Goal: Task Accomplishment & Management: Use online tool/utility

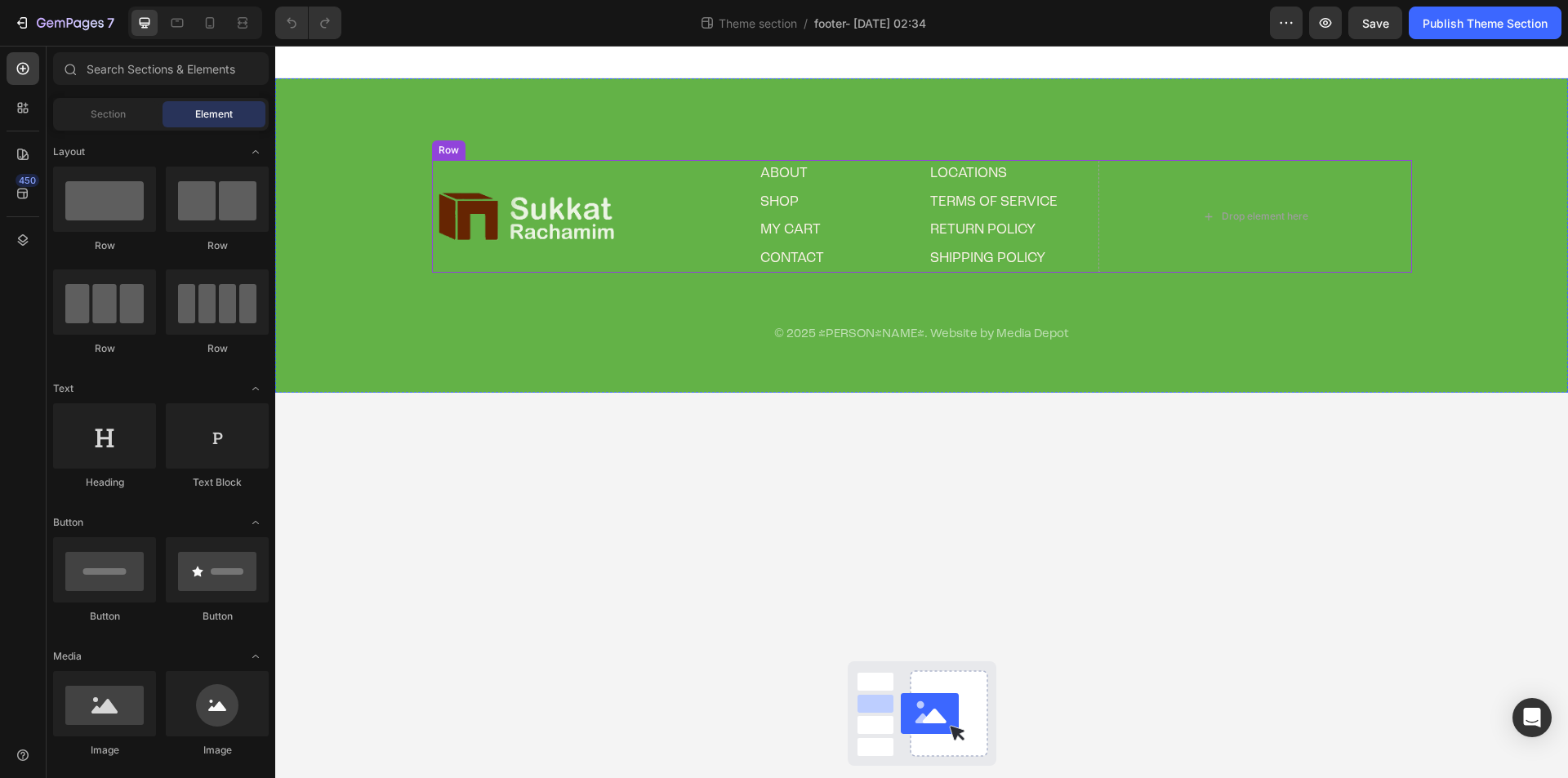
click at [552, 172] on div "Image" at bounding box center [589, 217] width 314 height 113
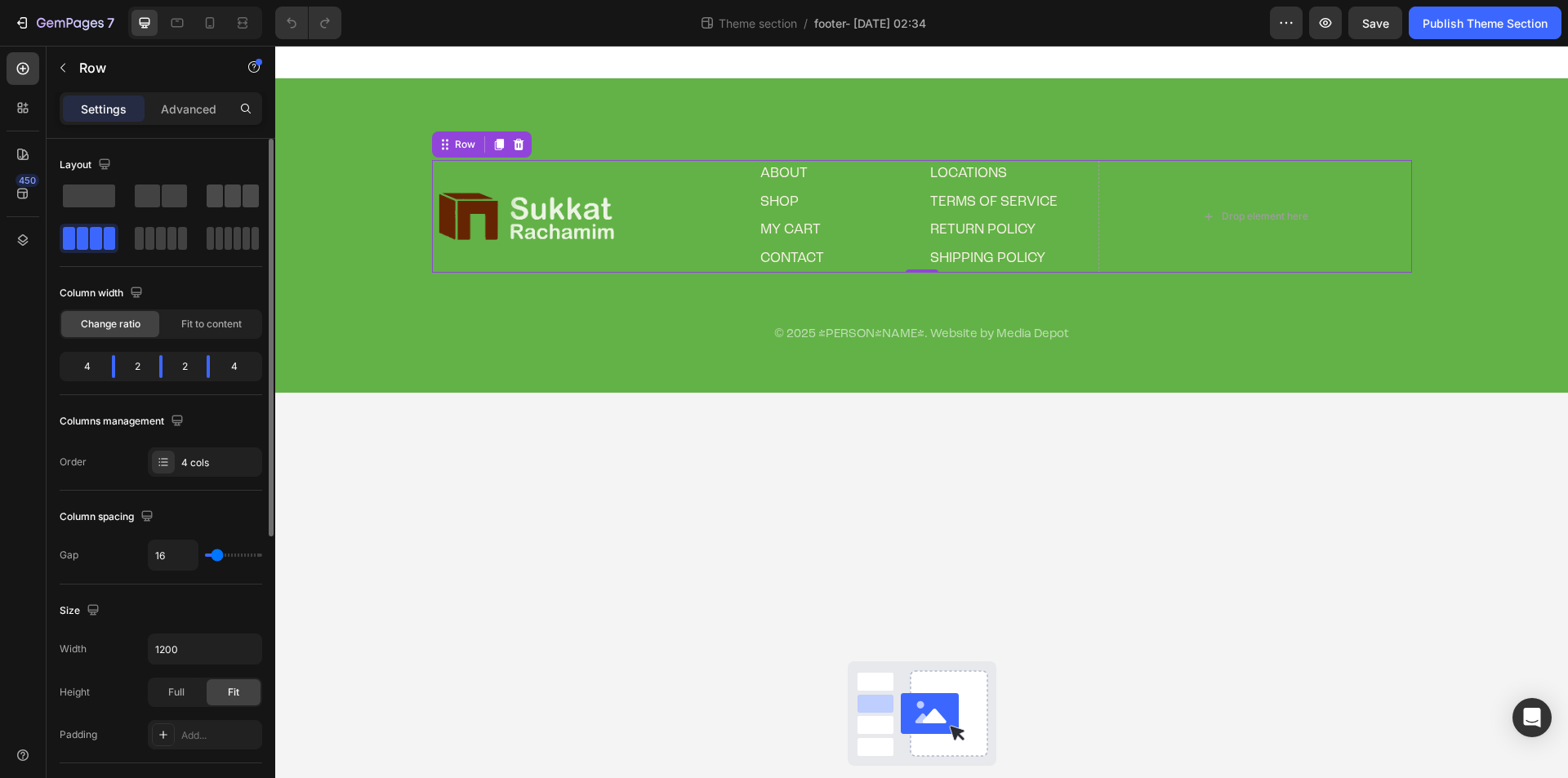
click at [226, 200] on span at bounding box center [233, 196] width 16 height 23
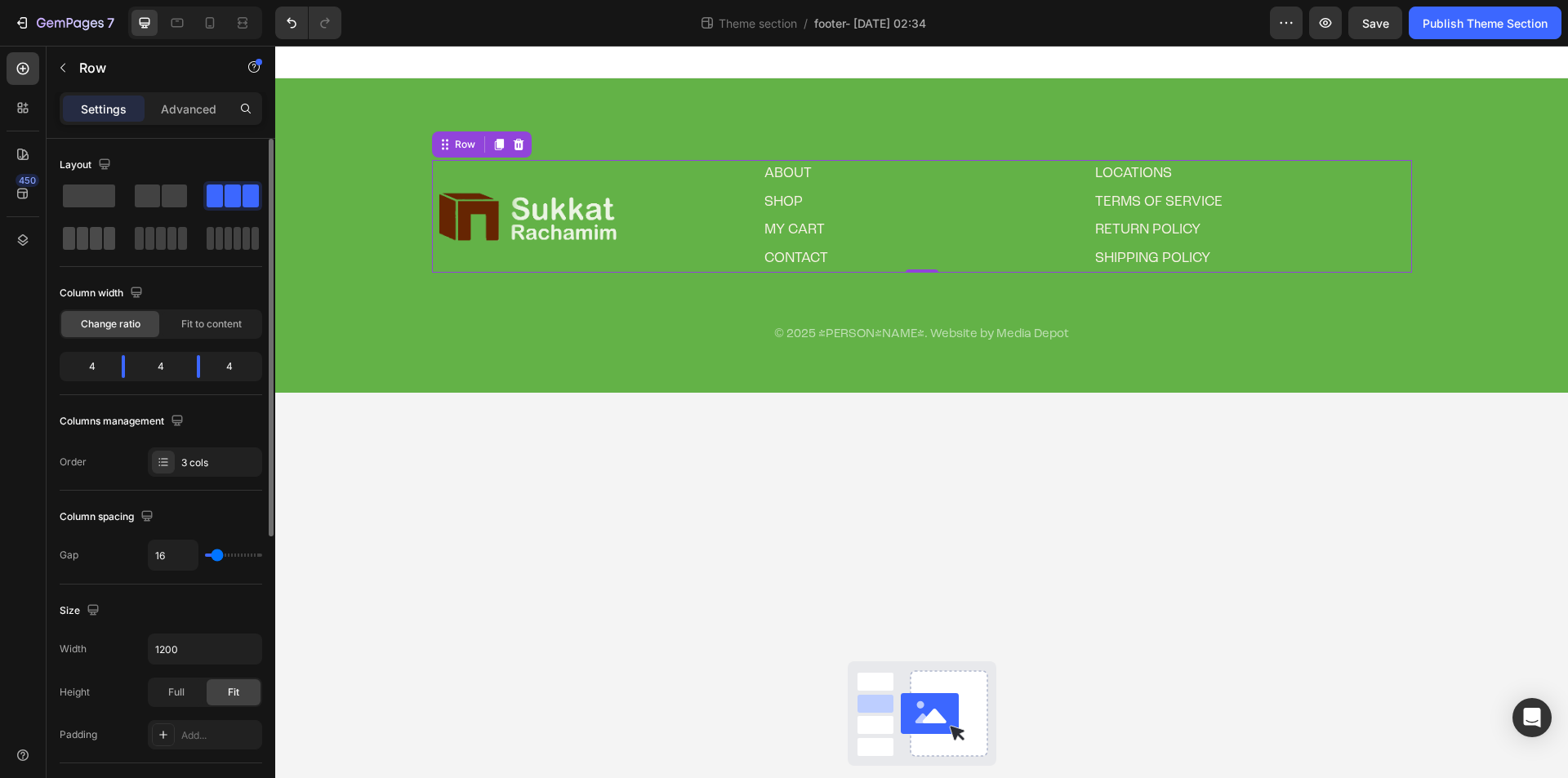
click at [88, 246] on div at bounding box center [89, 239] width 52 height 23
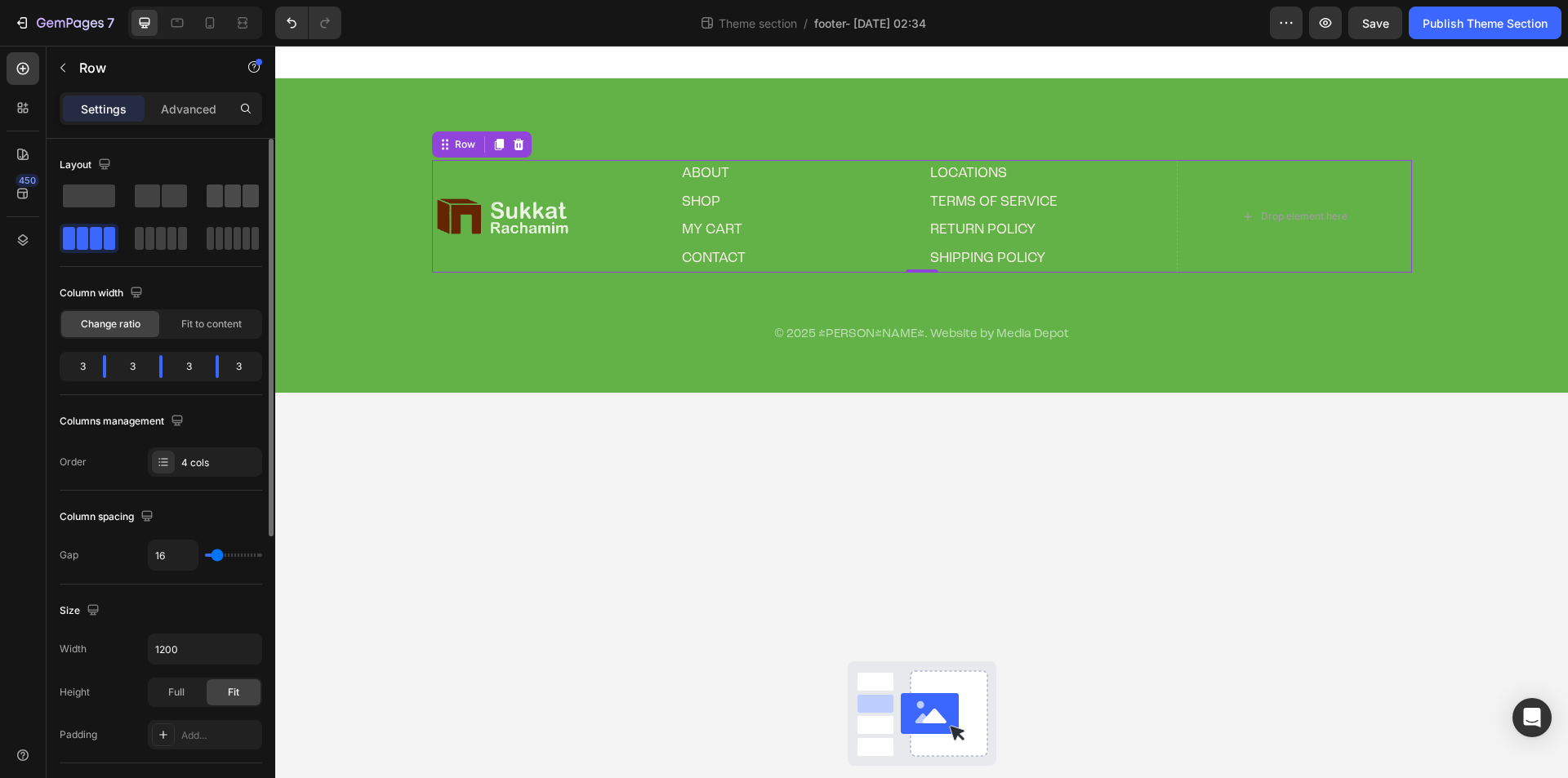
click at [243, 205] on span at bounding box center [251, 196] width 16 height 23
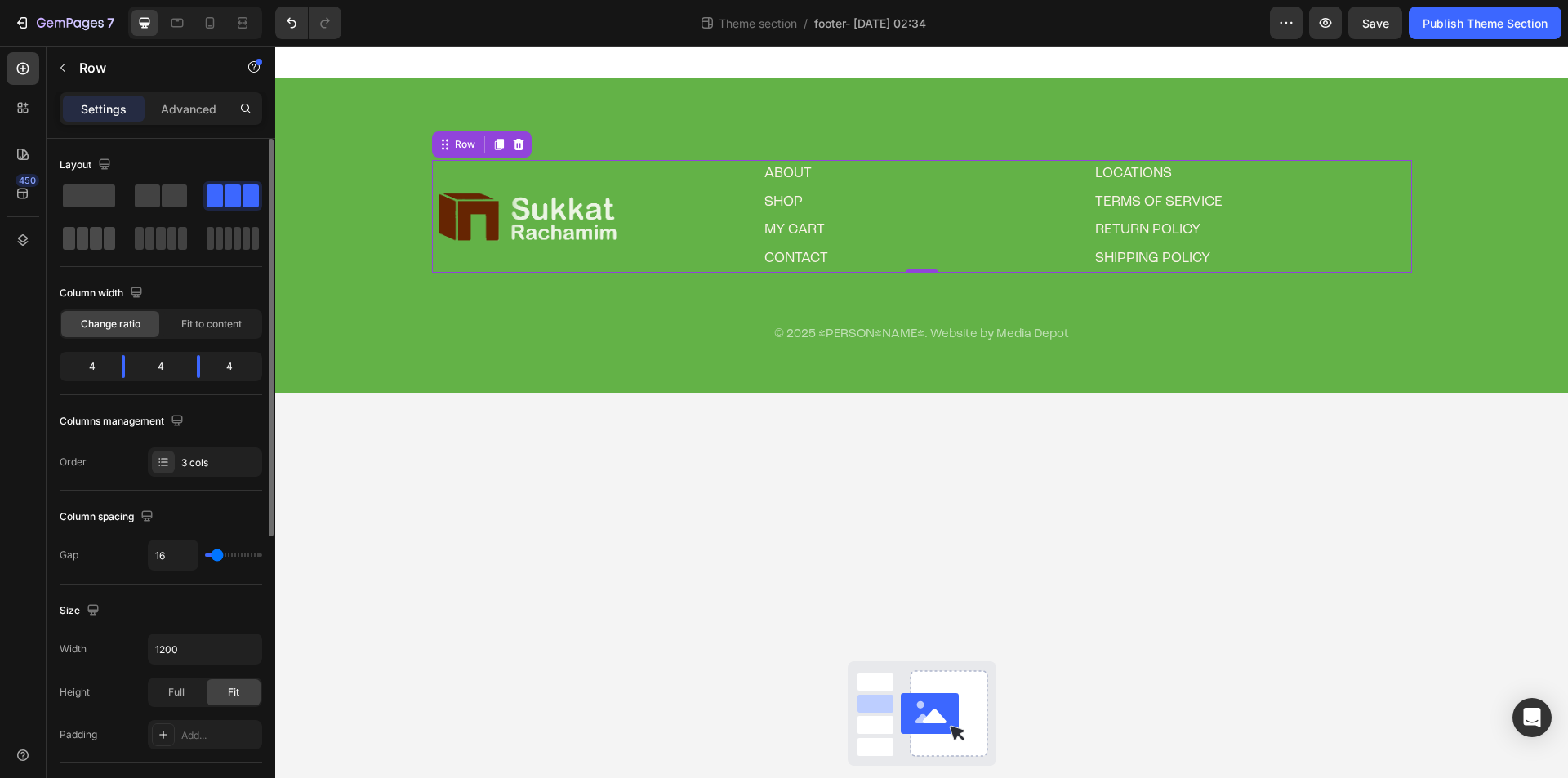
click at [78, 245] on span at bounding box center [83, 239] width 12 height 23
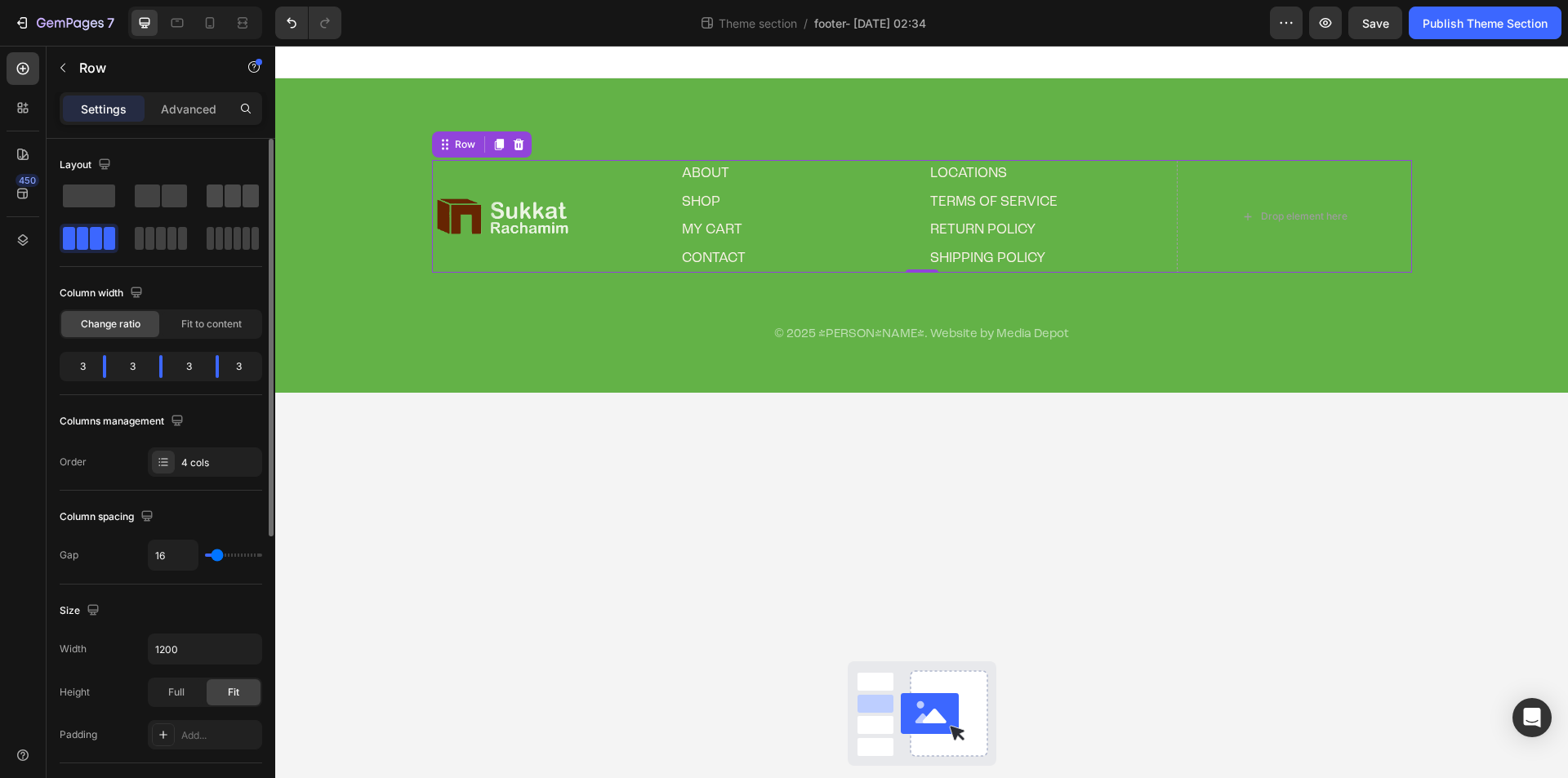
click at [249, 186] on span at bounding box center [251, 196] width 16 height 23
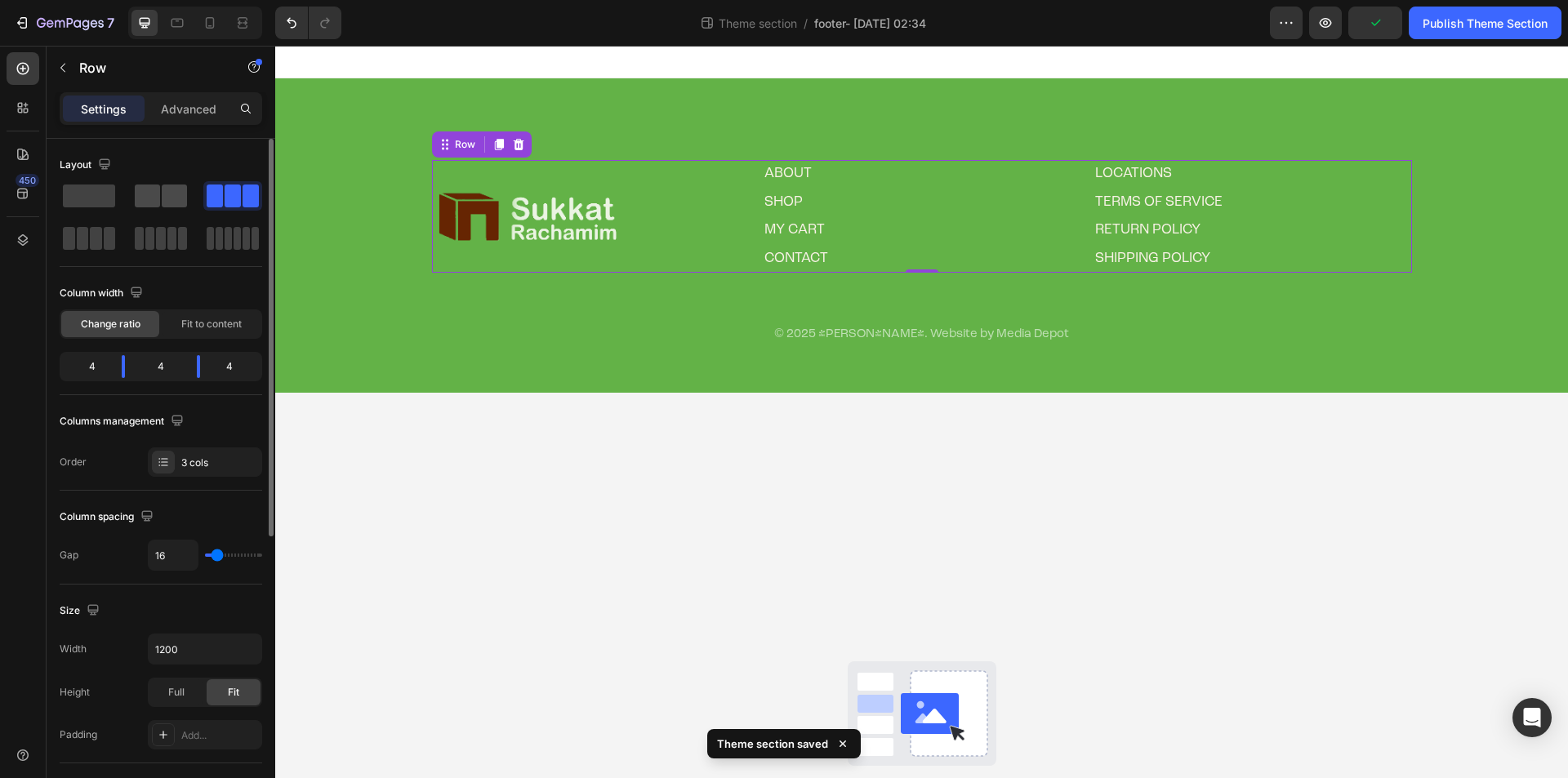
click at [204, 208] on div at bounding box center [233, 196] width 59 height 29
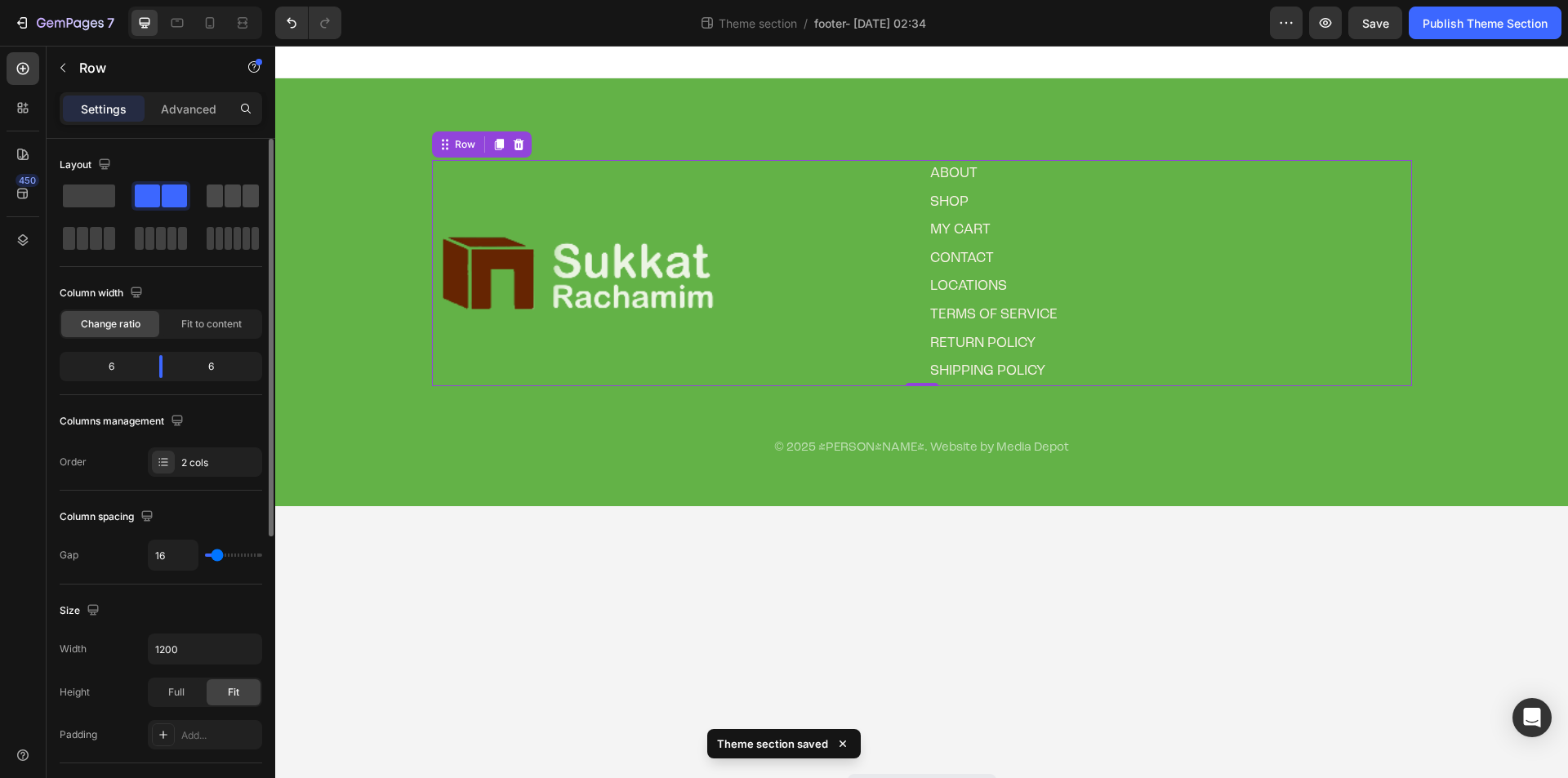
click at [225, 201] on span at bounding box center [233, 196] width 16 height 23
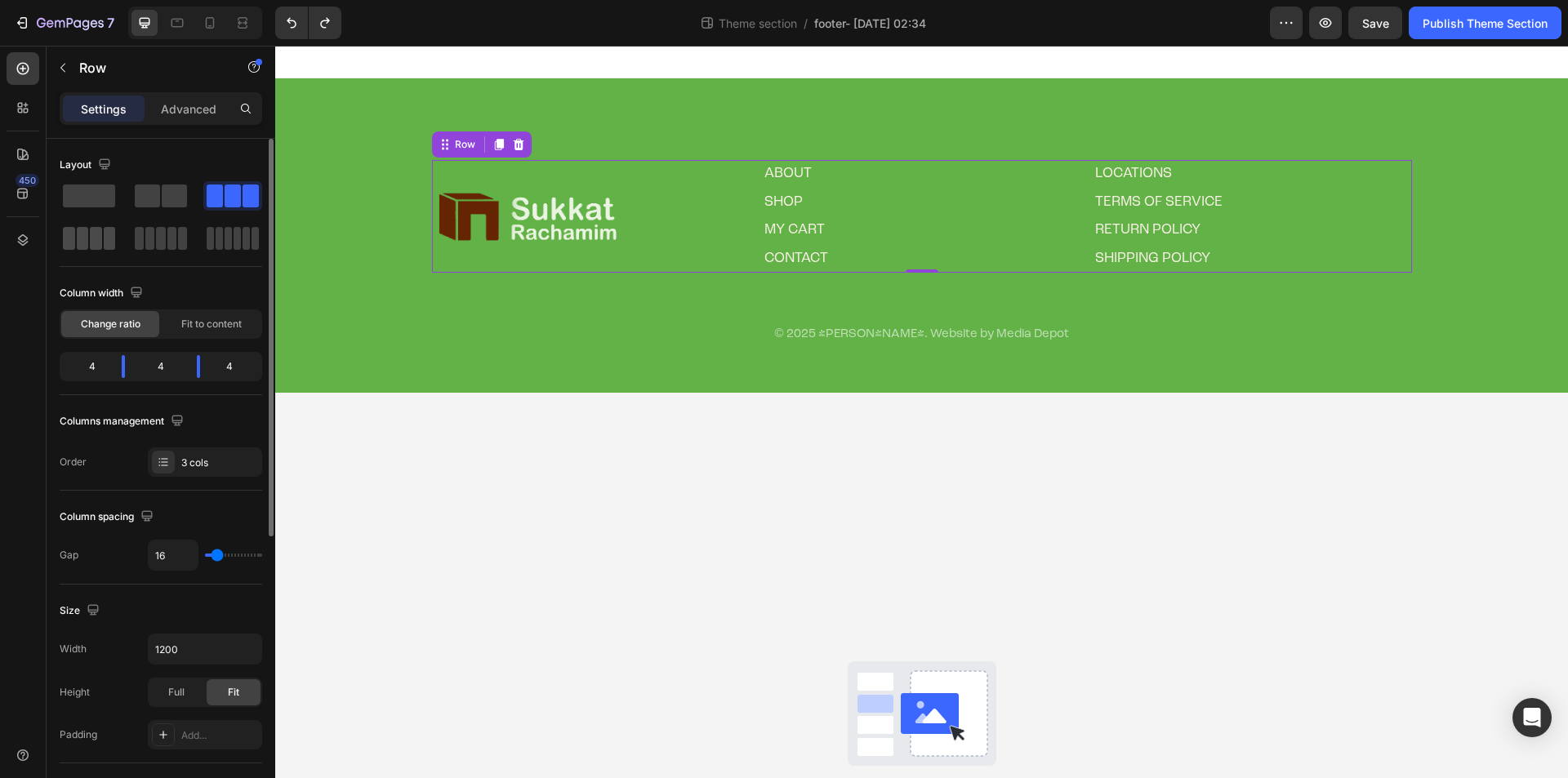
click at [98, 235] on span at bounding box center [96, 239] width 12 height 23
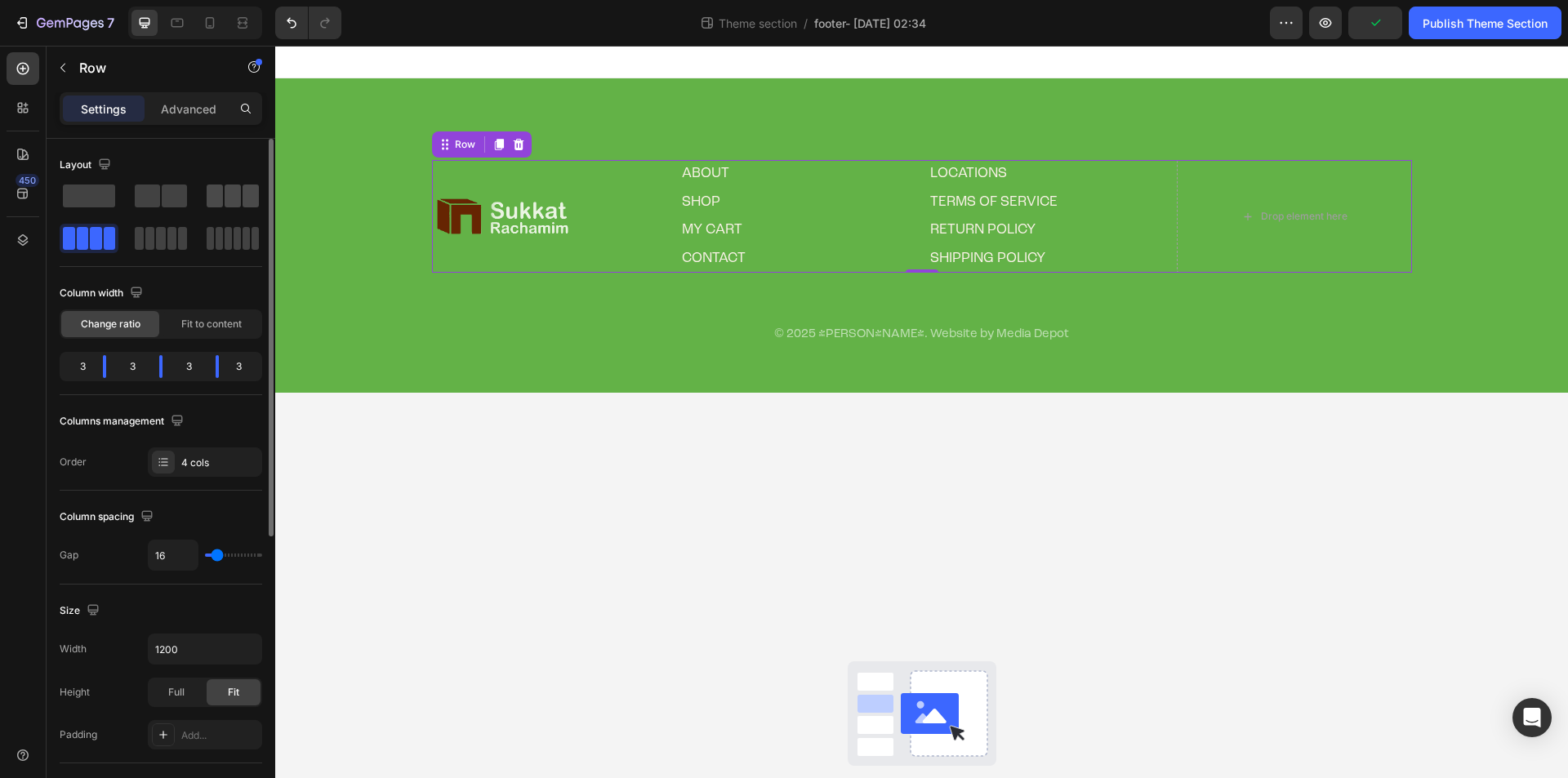
click at [242, 202] on div at bounding box center [233, 196] width 52 height 23
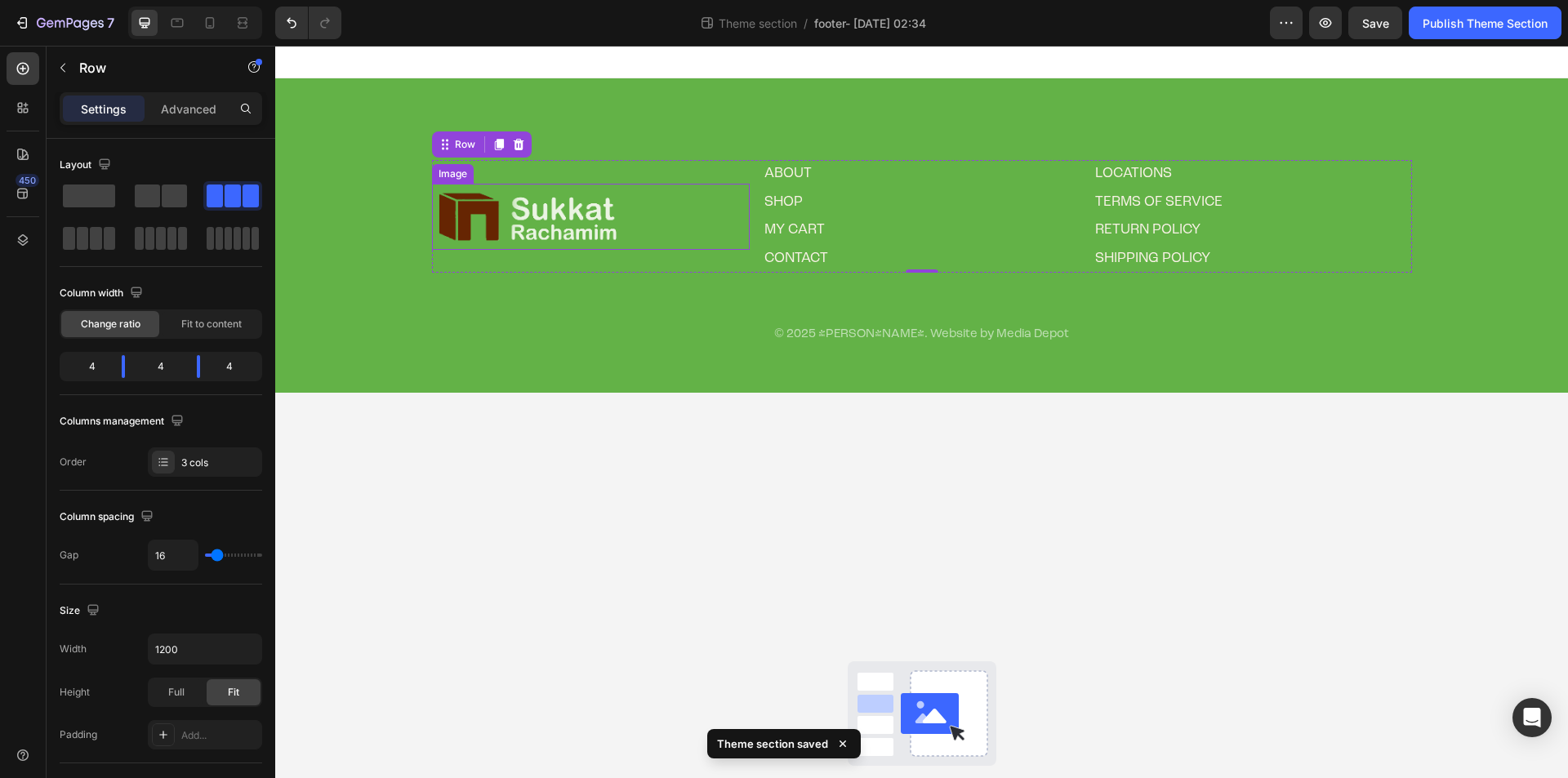
click at [515, 214] on img at bounding box center [527, 217] width 191 height 66
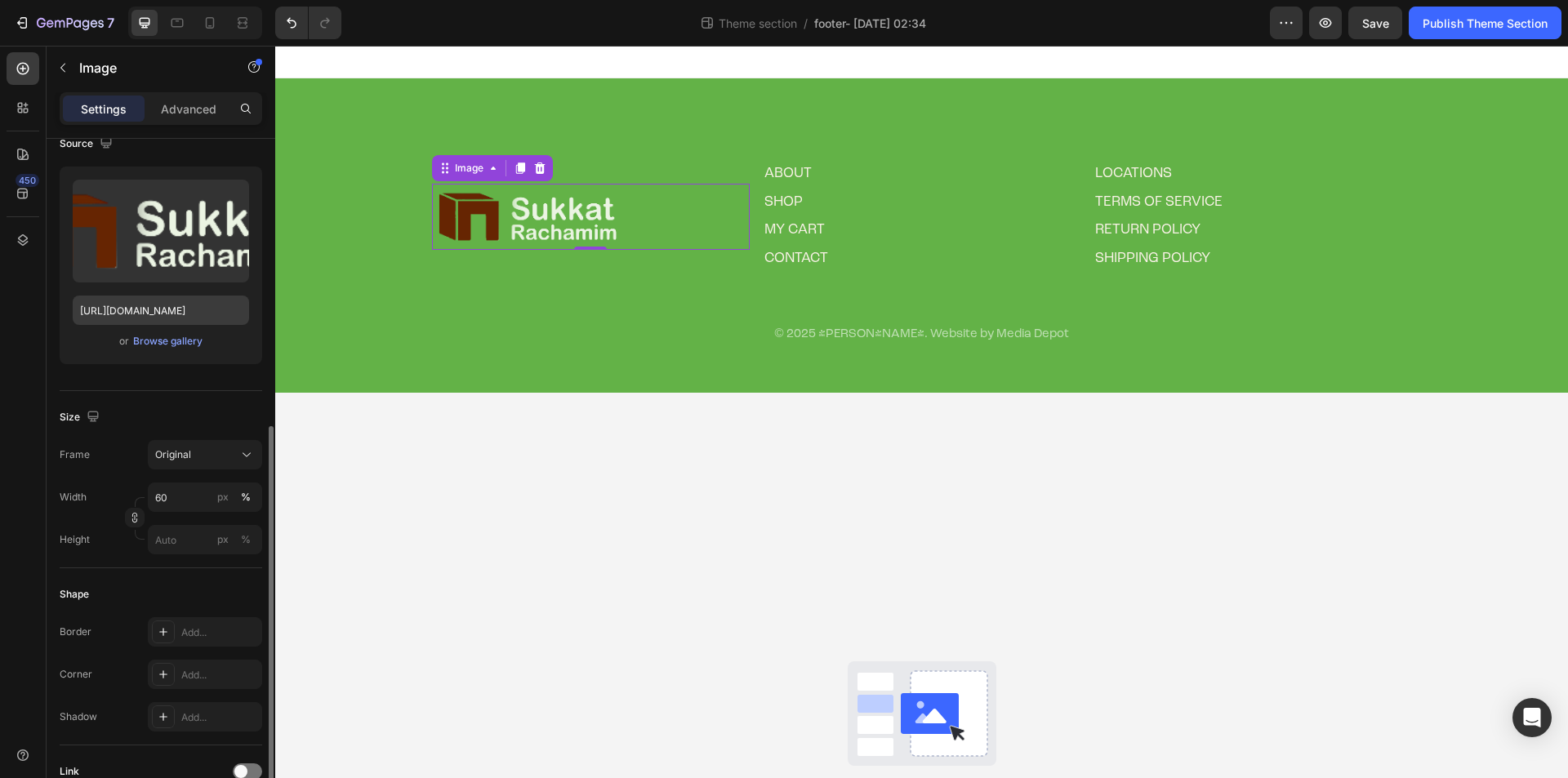
scroll to position [273, 0]
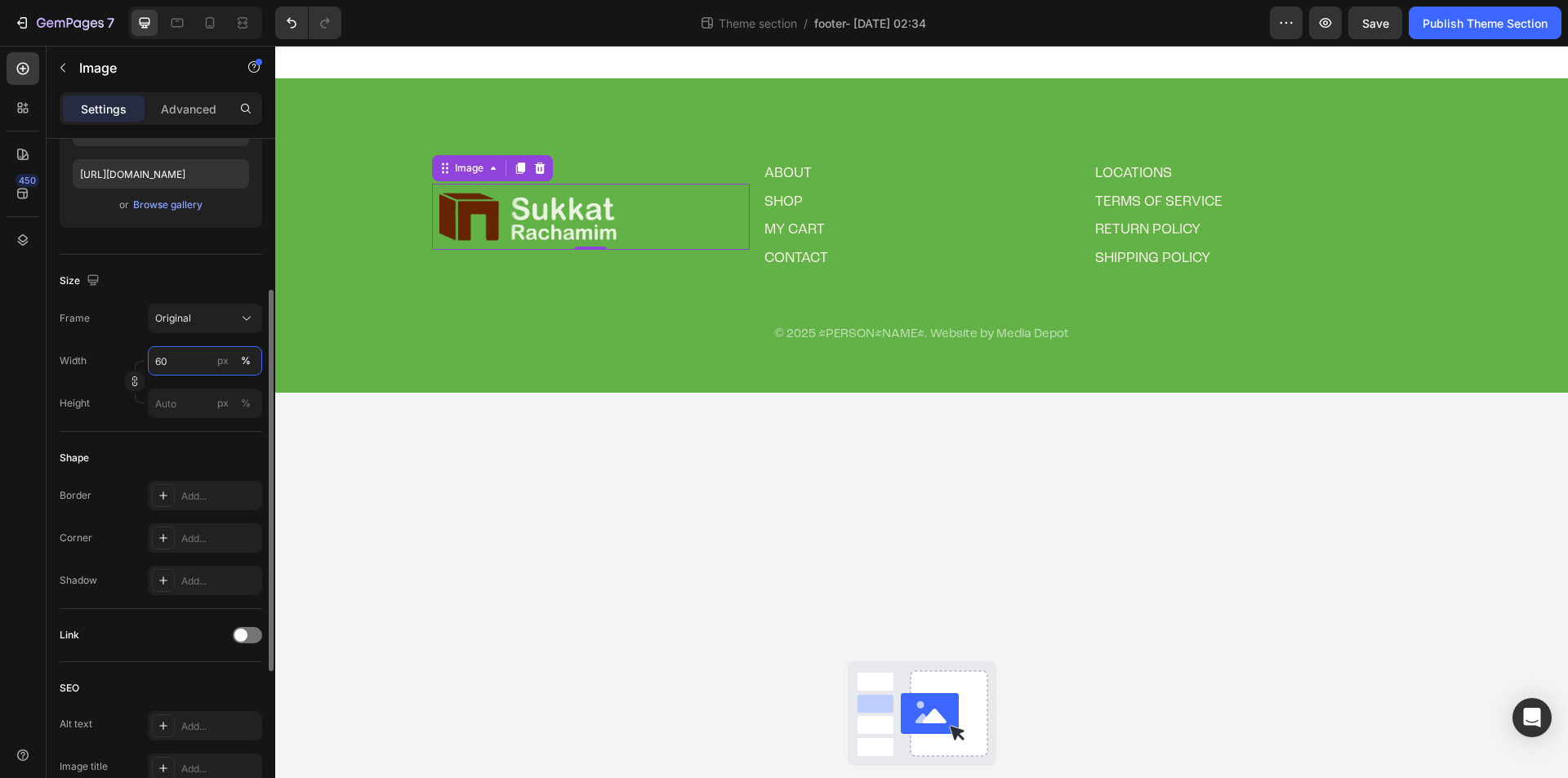
click at [194, 355] on input "60" at bounding box center [205, 361] width 114 height 29
click at [183, 356] on input "60" at bounding box center [205, 361] width 114 height 29
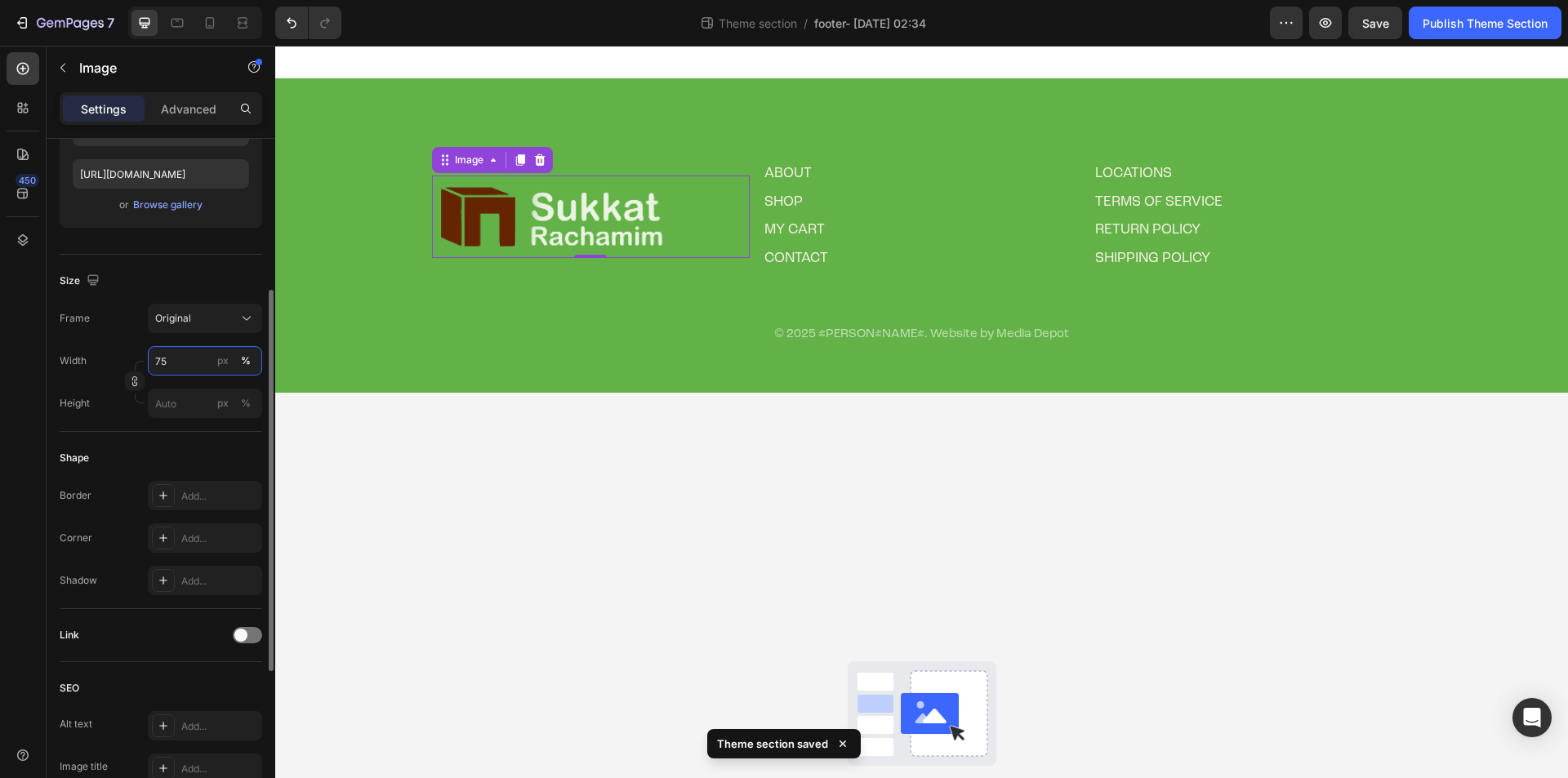
type input "60"
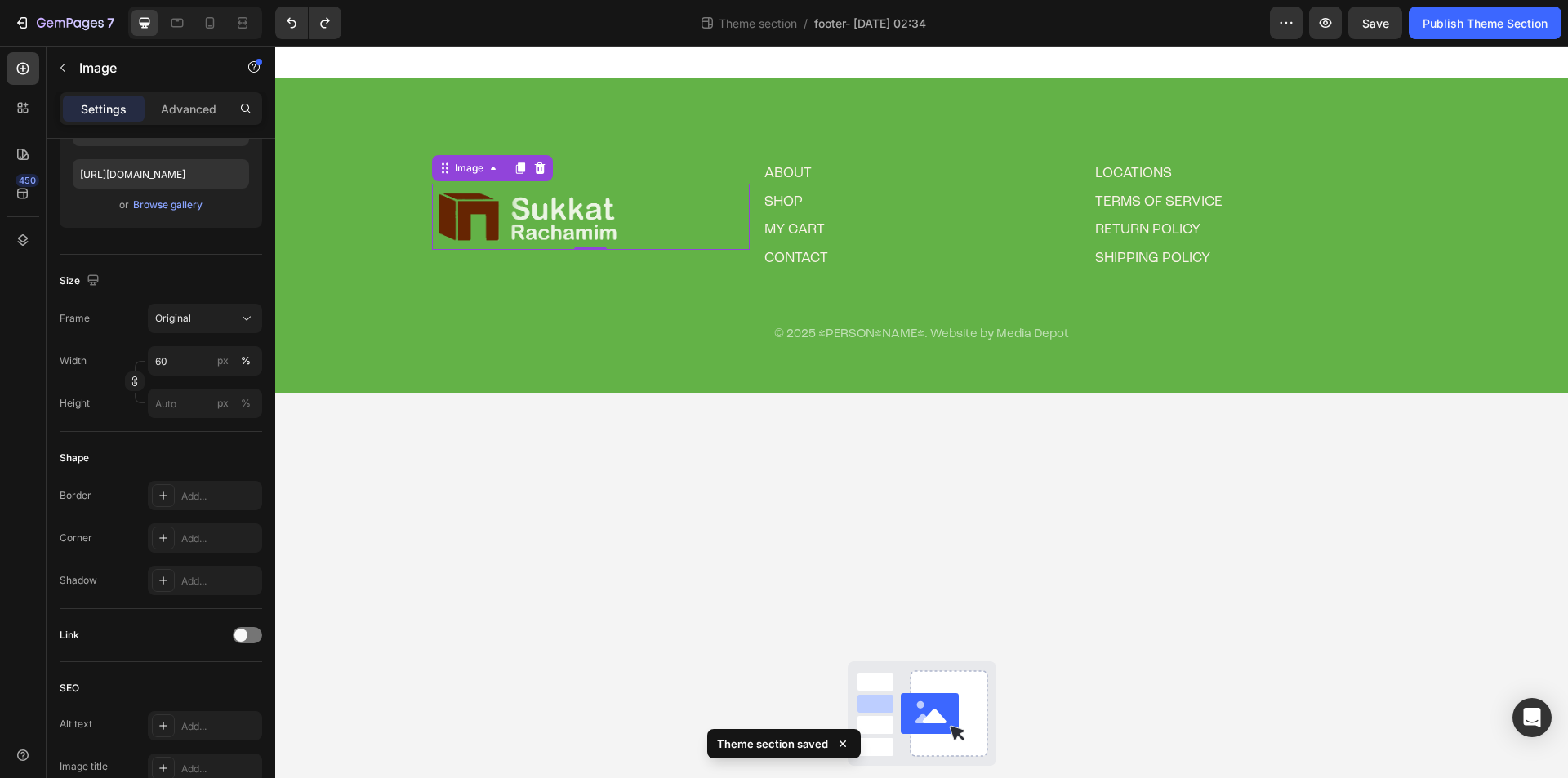
click at [6, 312] on div "450" at bounding box center [23, 412] width 47 height 732
click at [822, 489] on div "Drag & drop element from sidebar or Explore Library" at bounding box center [921, 758] width 1292 height 732
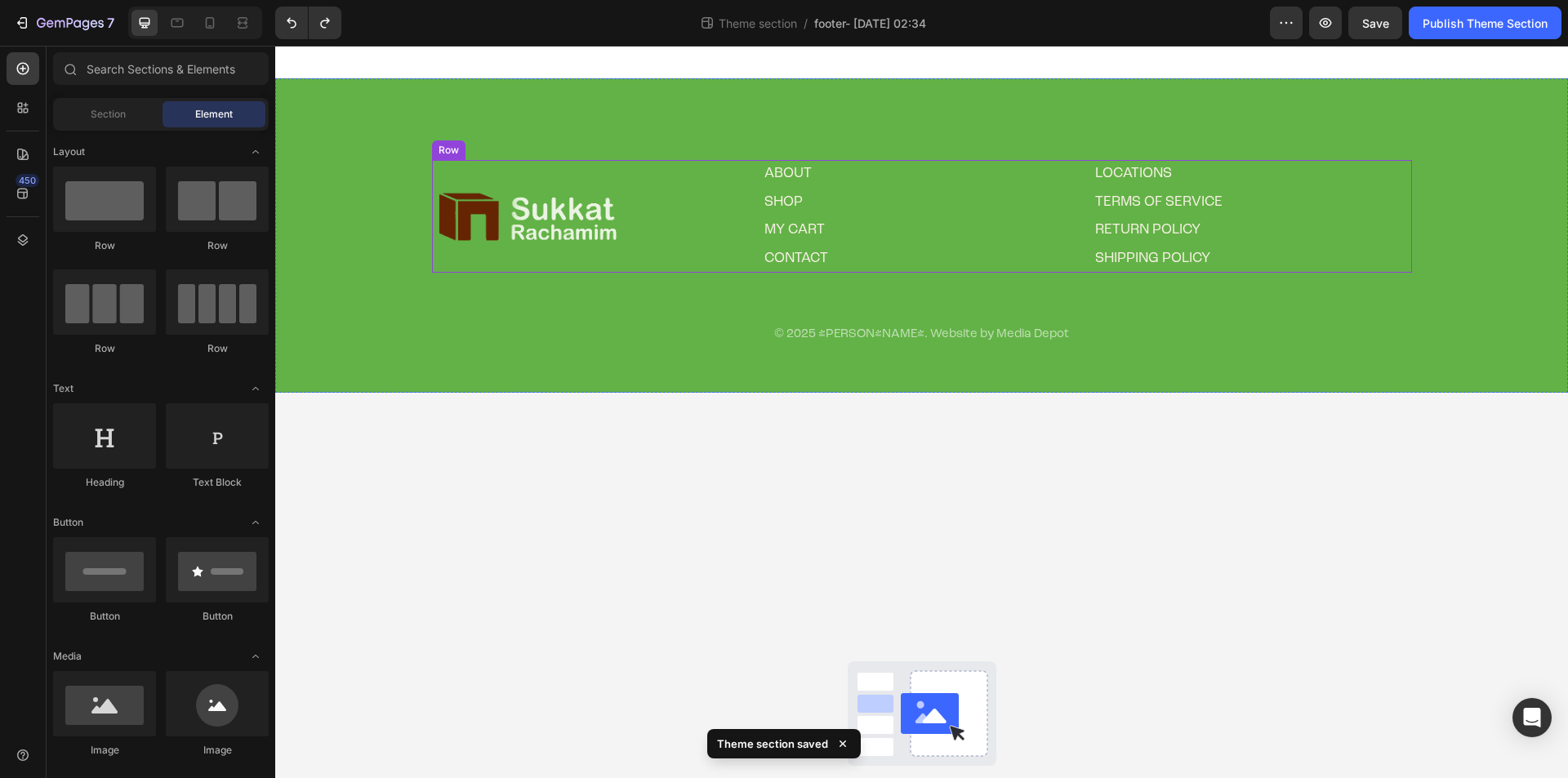
click at [462, 175] on div "Image" at bounding box center [590, 217] width 318 height 113
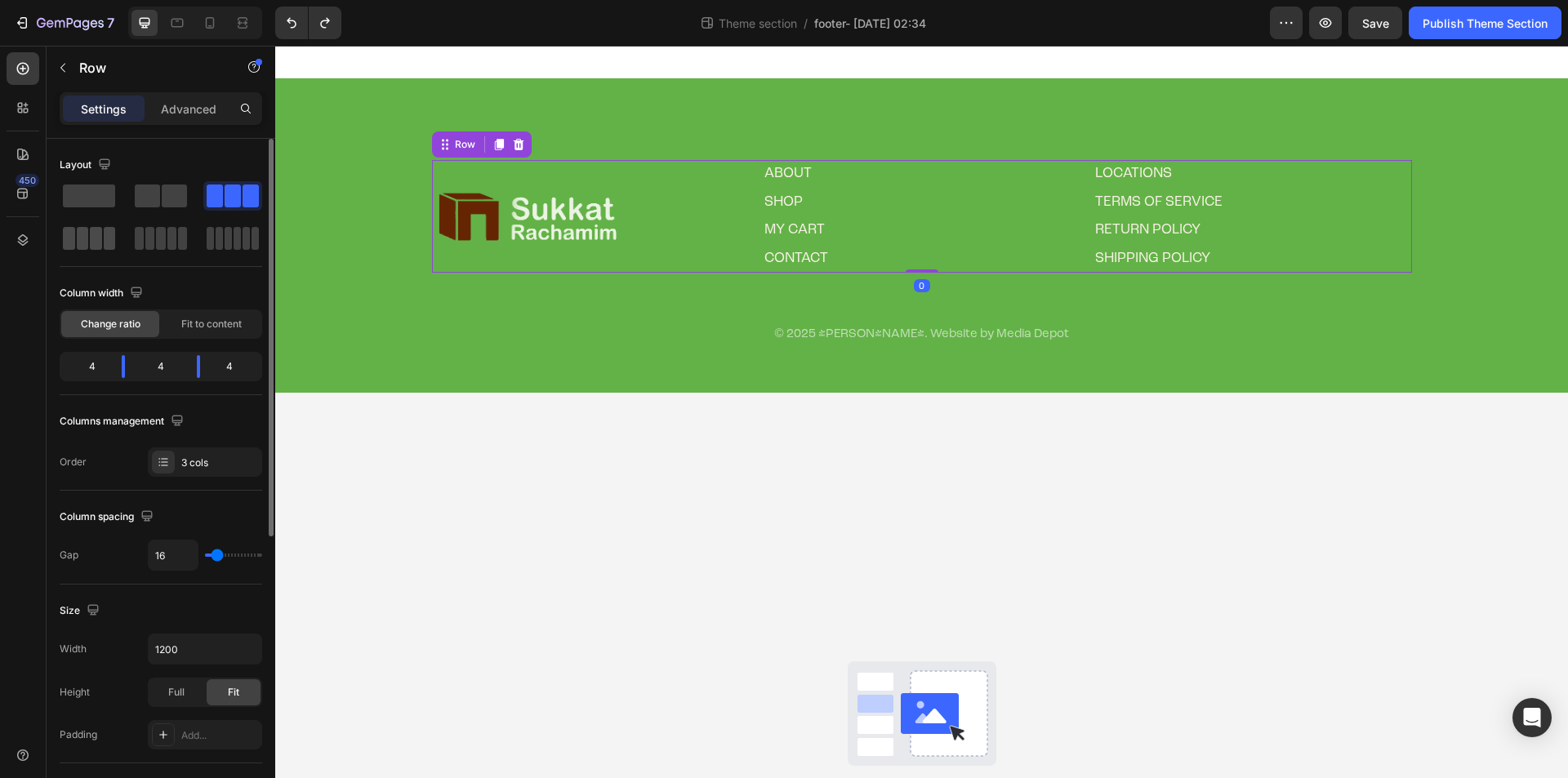
click at [107, 240] on span at bounding box center [110, 239] width 12 height 23
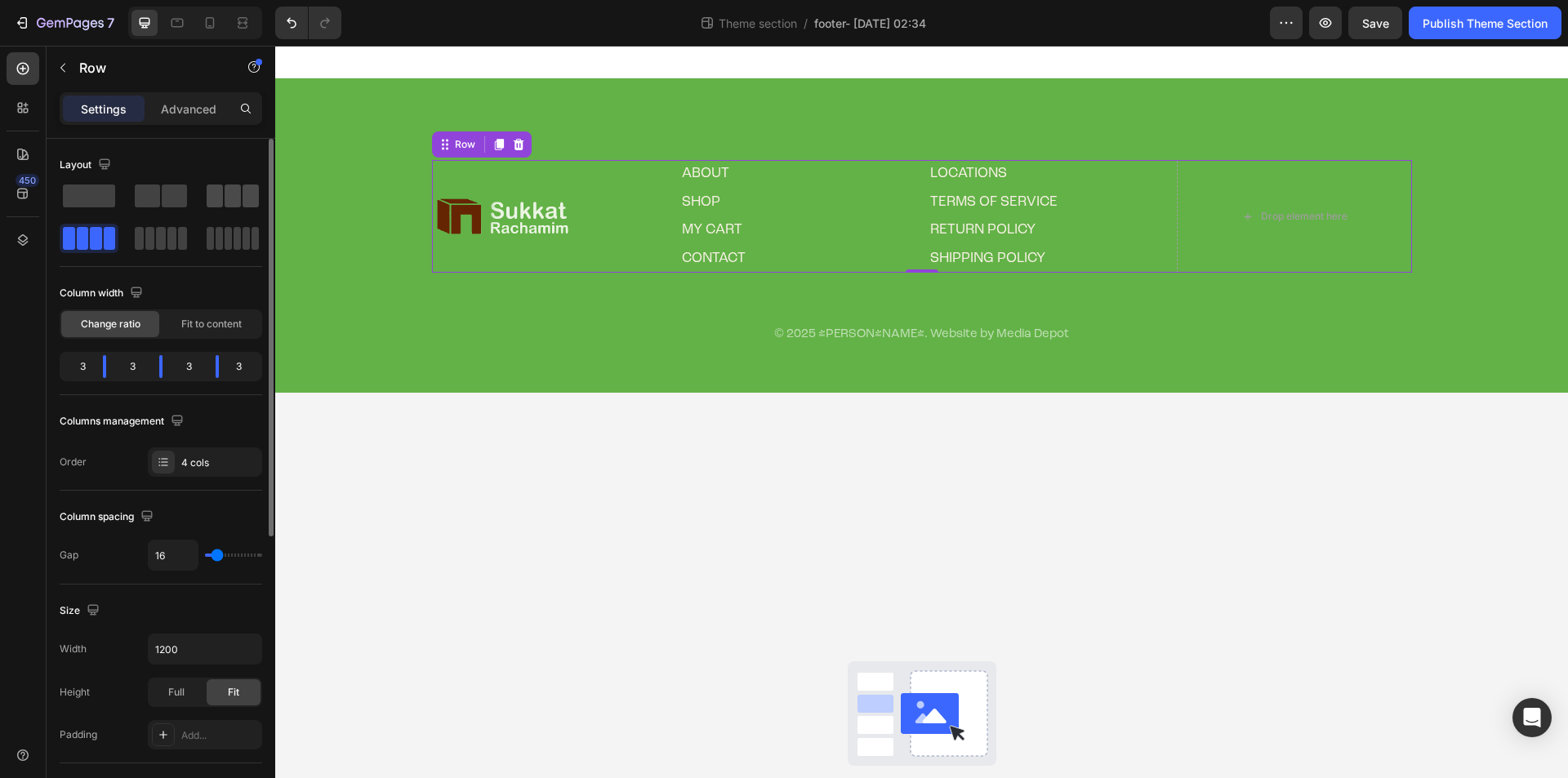
click at [119, 224] on div at bounding box center [89, 239] width 59 height 29
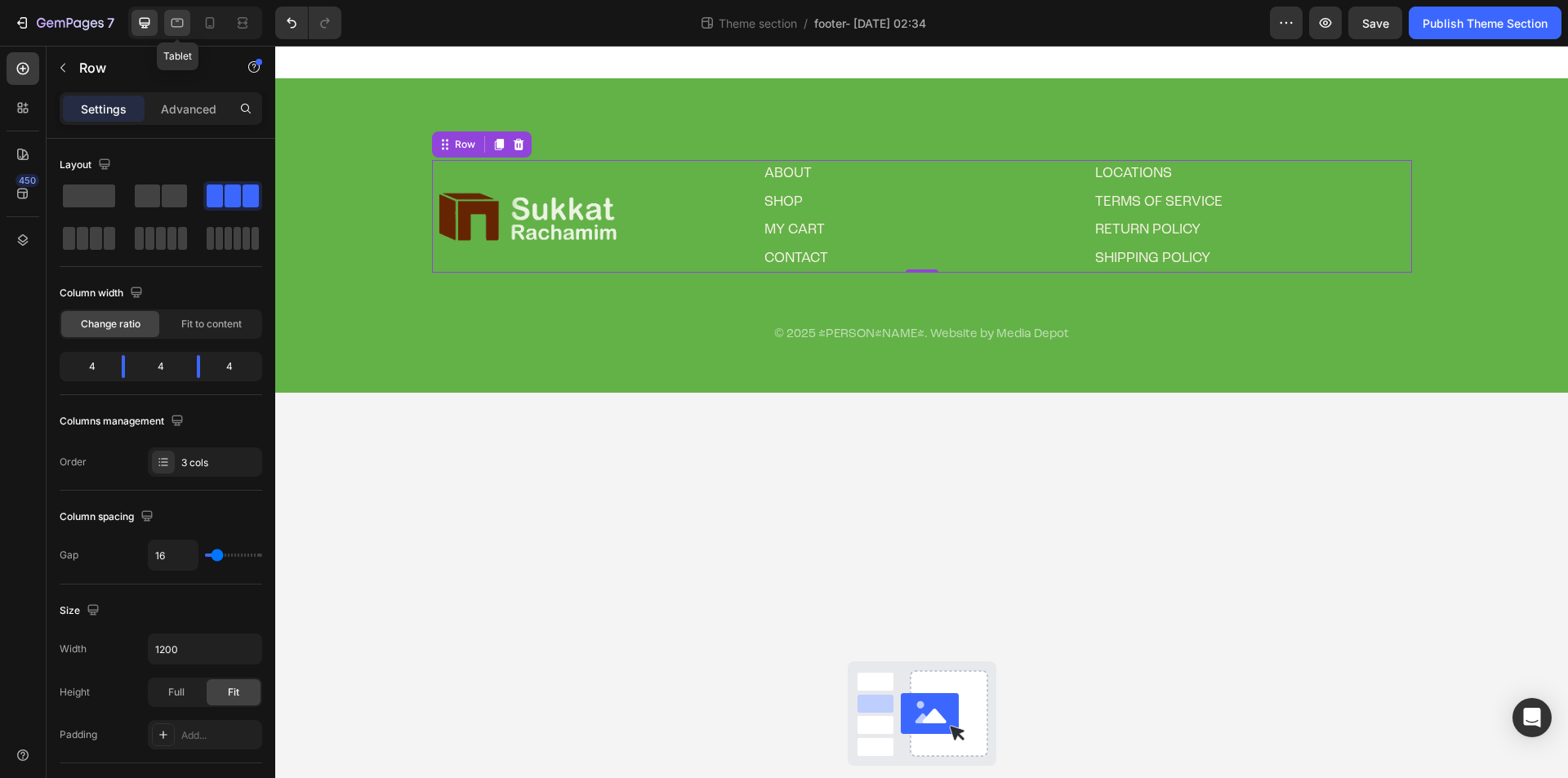
click at [183, 27] on icon at bounding box center [177, 23] width 16 height 16
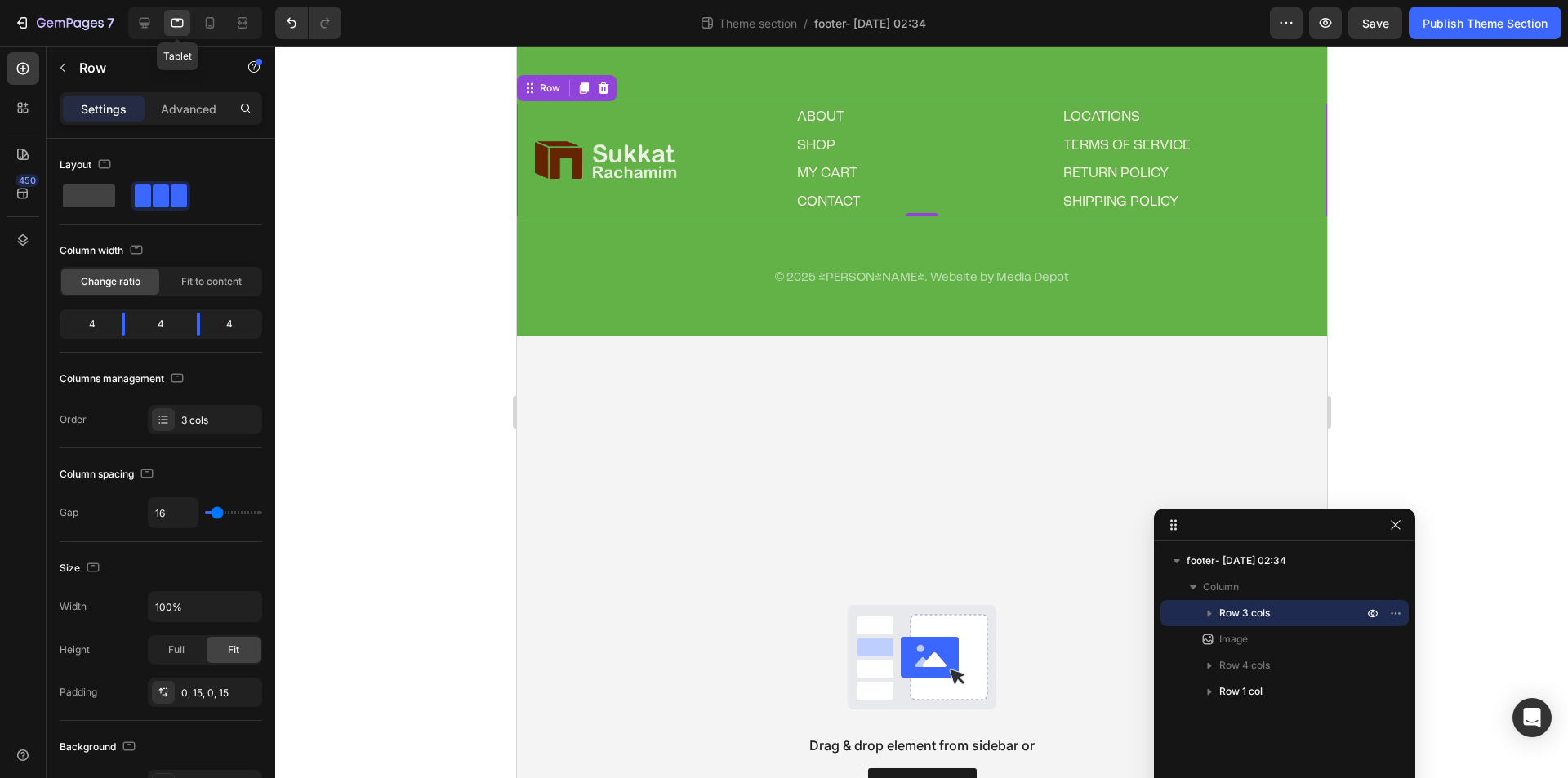
scroll to position [57, 0]
click at [216, 20] on icon at bounding box center [210, 23] width 16 height 16
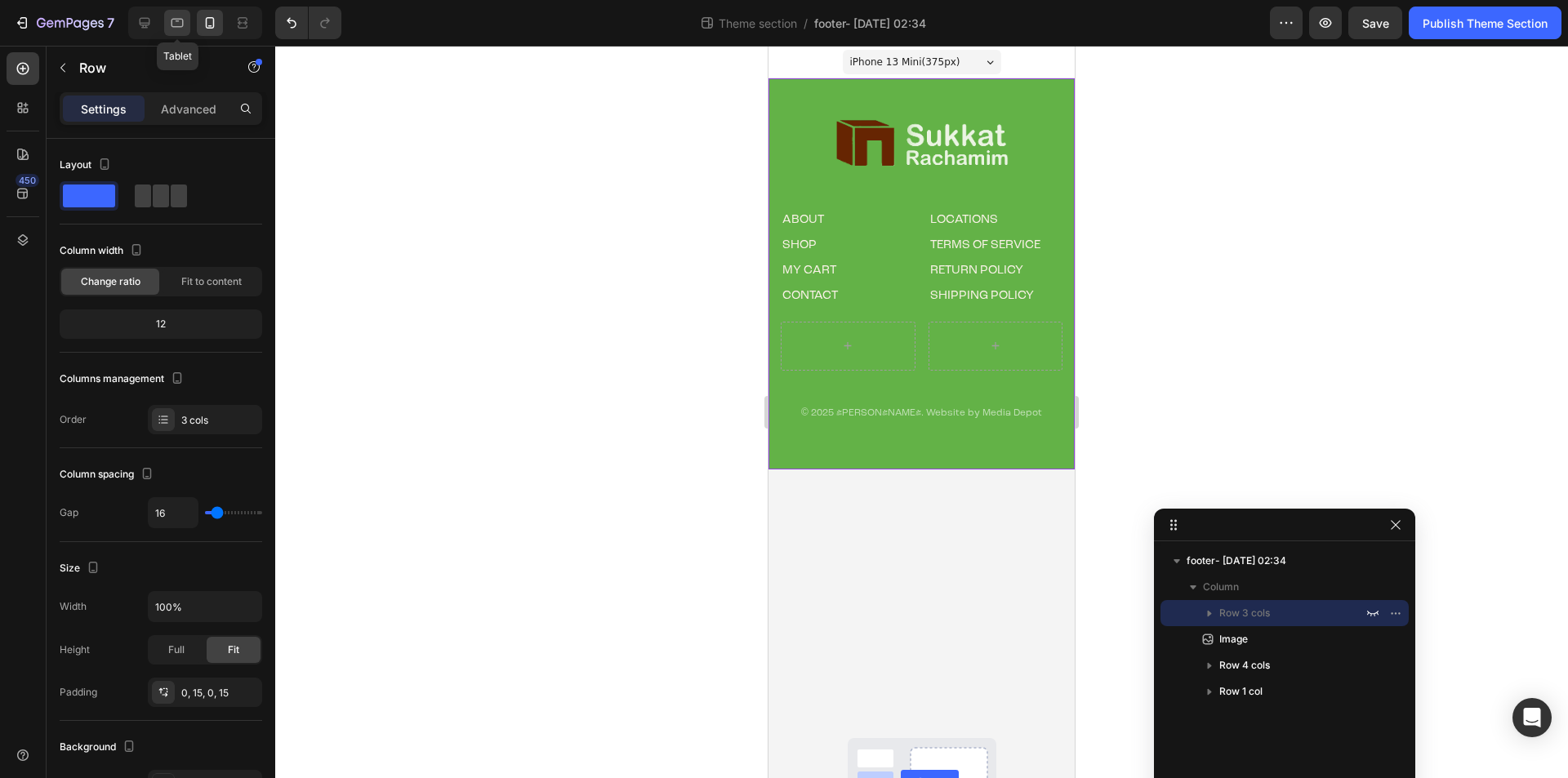
click at [168, 20] on div at bounding box center [177, 23] width 26 height 26
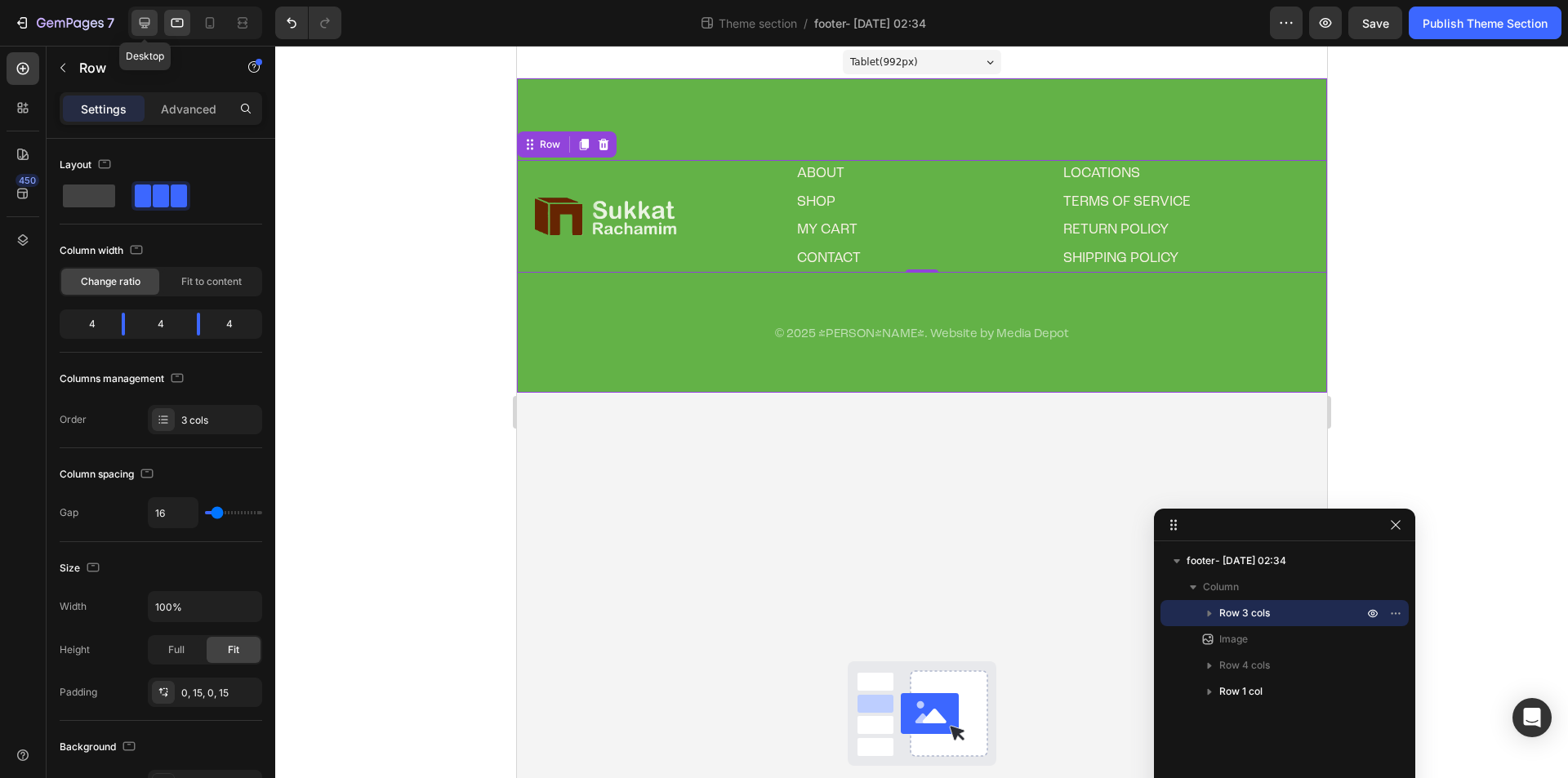
scroll to position [57, 0]
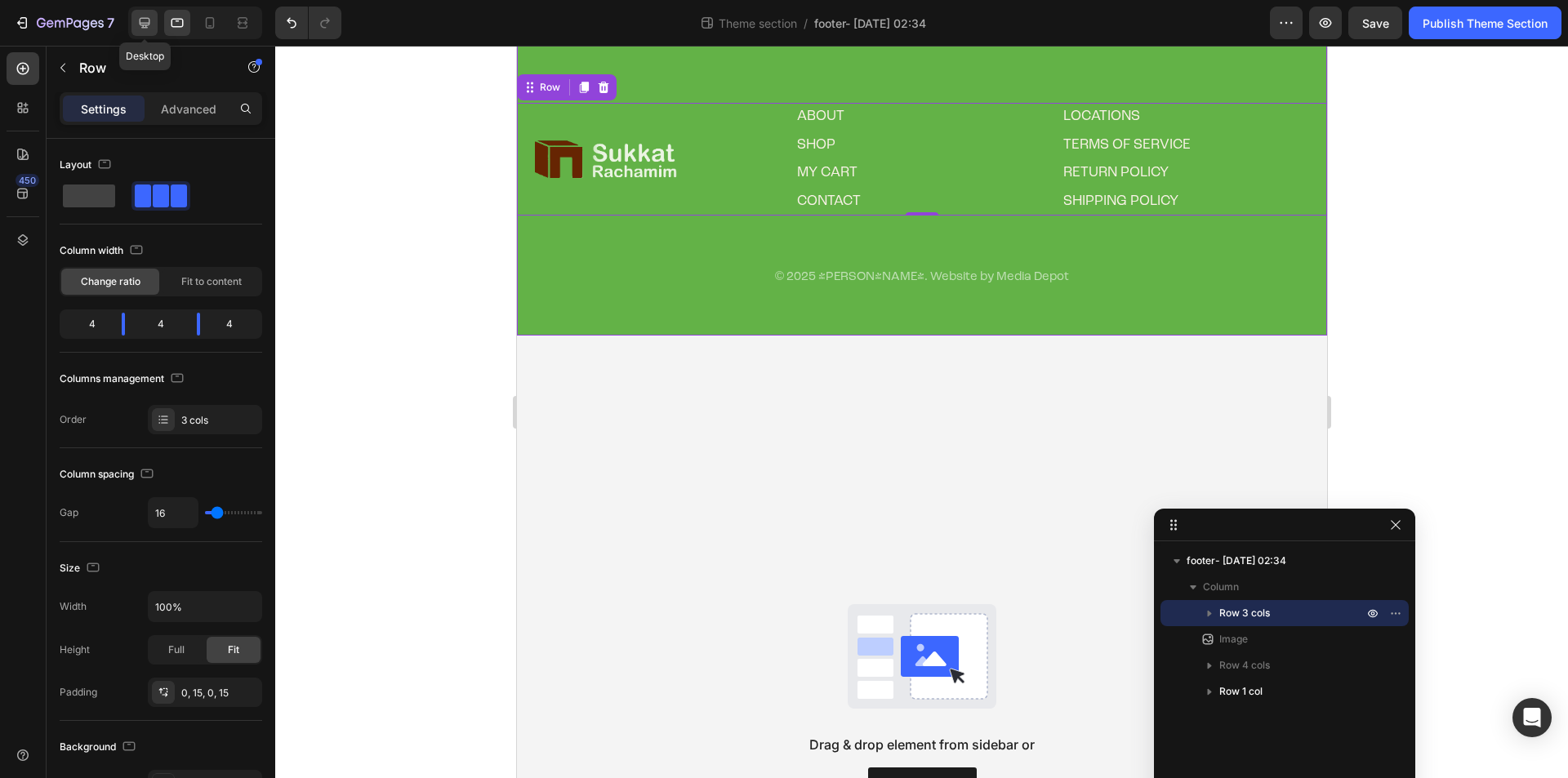
click at [148, 22] on icon at bounding box center [145, 23] width 16 height 16
type input "1200"
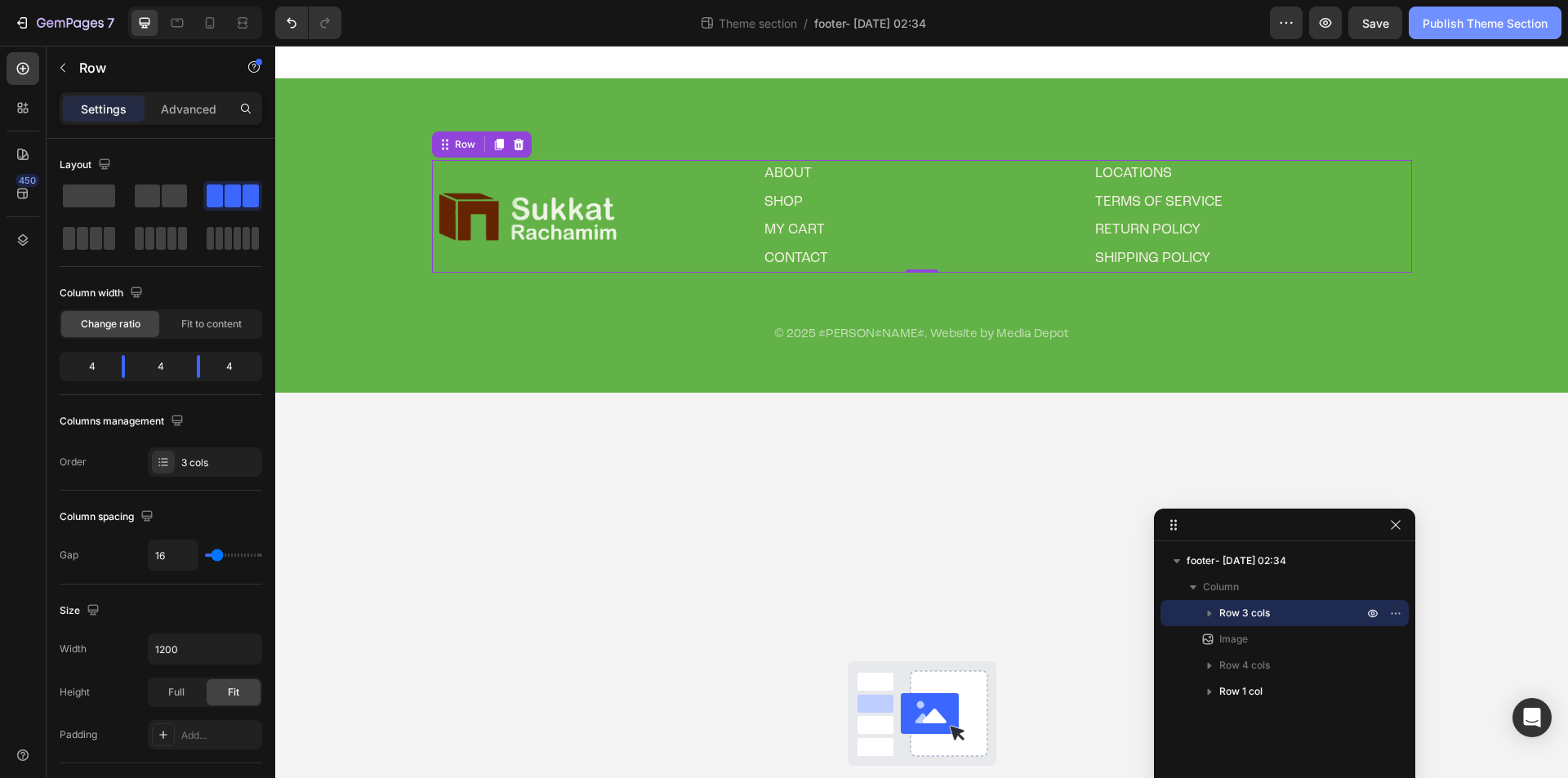
click at [1472, 22] on div "Publish Theme Section" at bounding box center [1485, 23] width 125 height 17
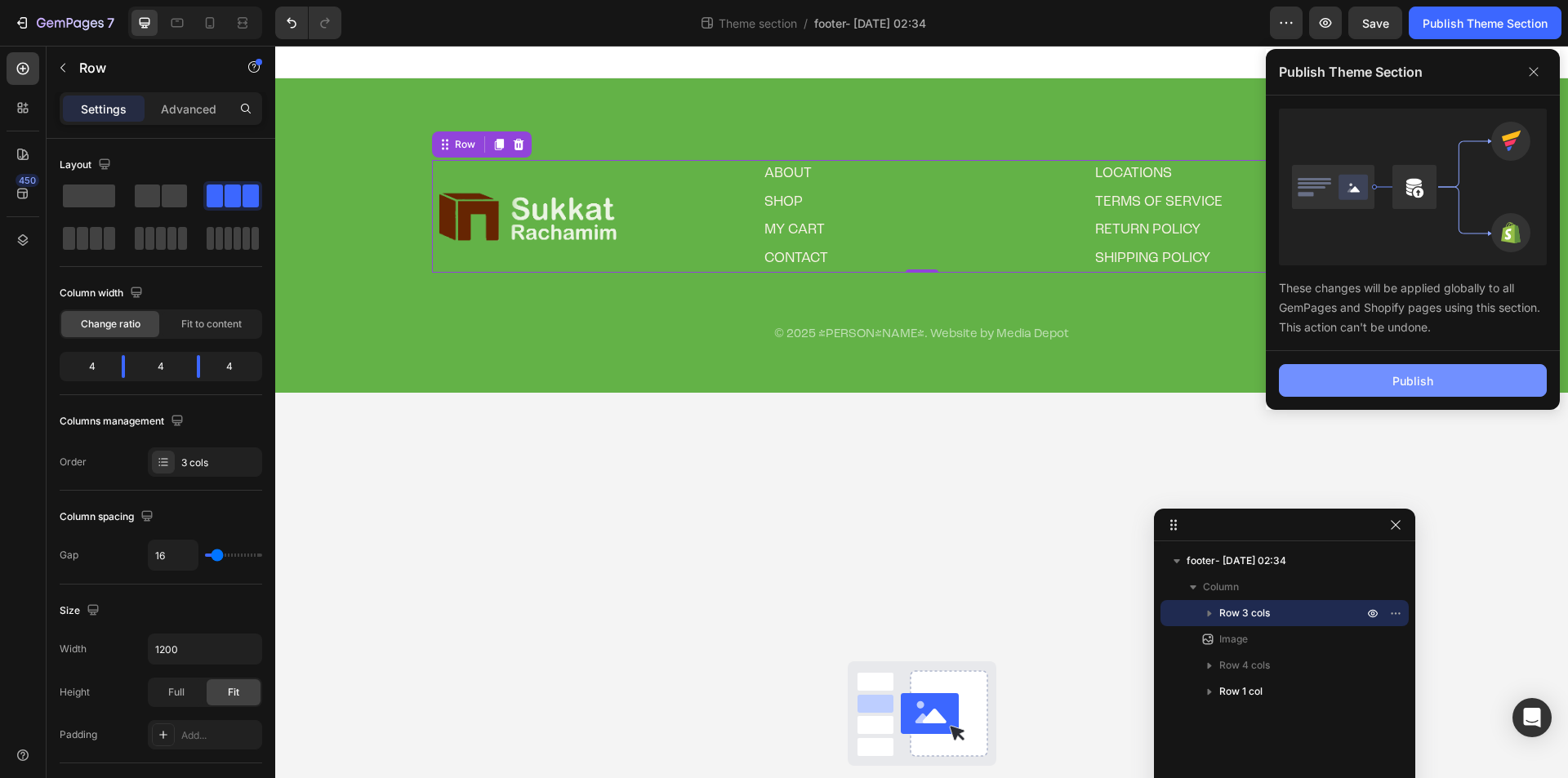
click at [1440, 368] on button "Publish" at bounding box center [1413, 380] width 268 height 33
